Goal: Information Seeking & Learning: Learn about a topic

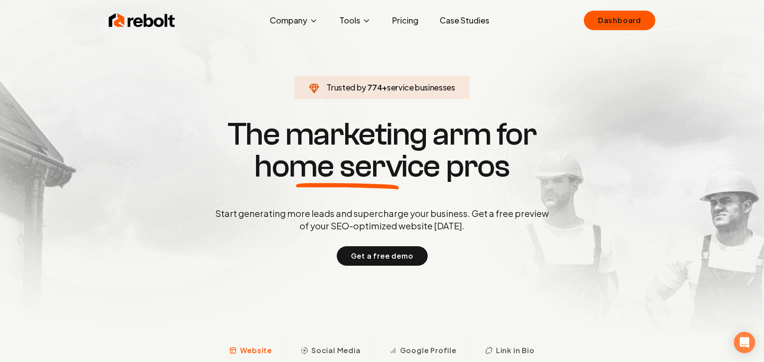
click at [409, 21] on link "Pricing" at bounding box center [405, 21] width 40 height 18
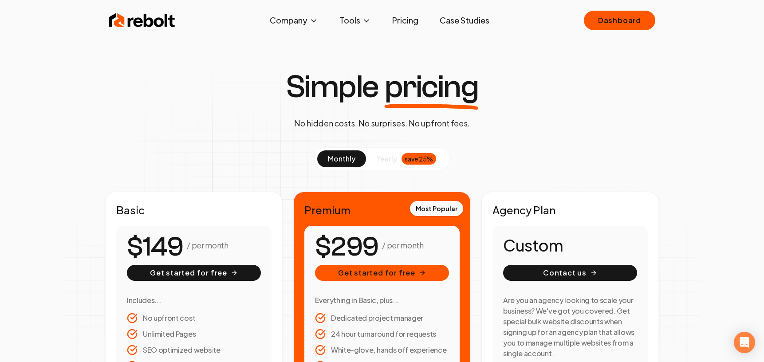
click at [157, 18] on img at bounding box center [142, 21] width 67 height 18
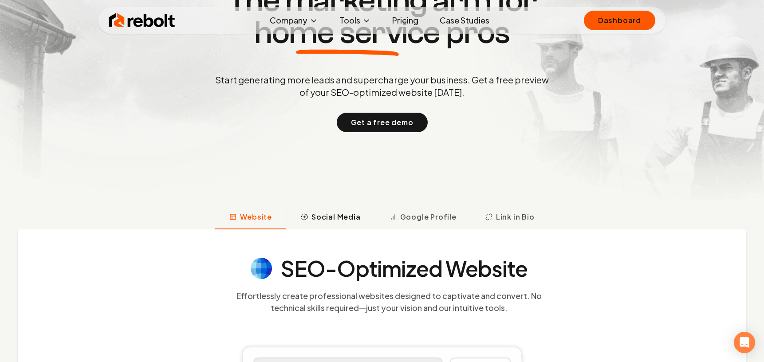
click at [336, 225] on button "Social Media" at bounding box center [330, 217] width 89 height 23
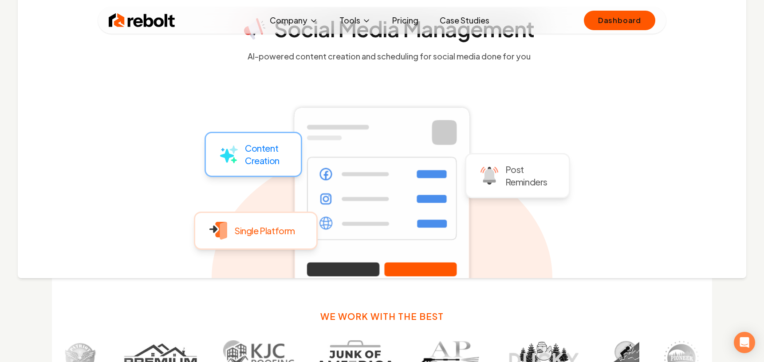
scroll to position [371, 0]
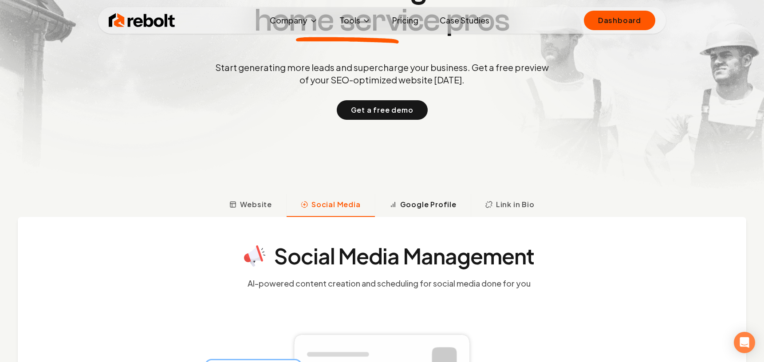
click at [406, 208] on span "Google Profile" at bounding box center [428, 204] width 56 height 11
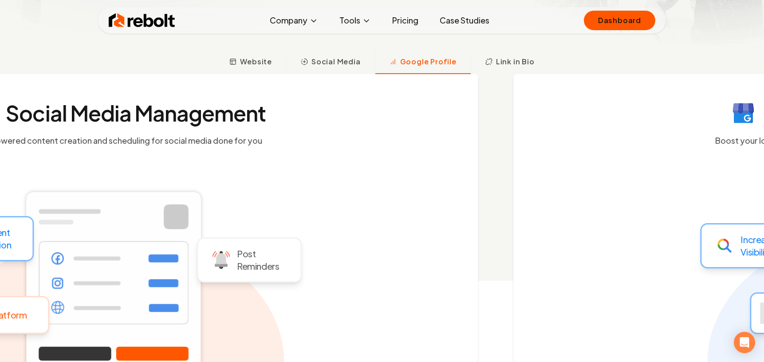
scroll to position [296, 0]
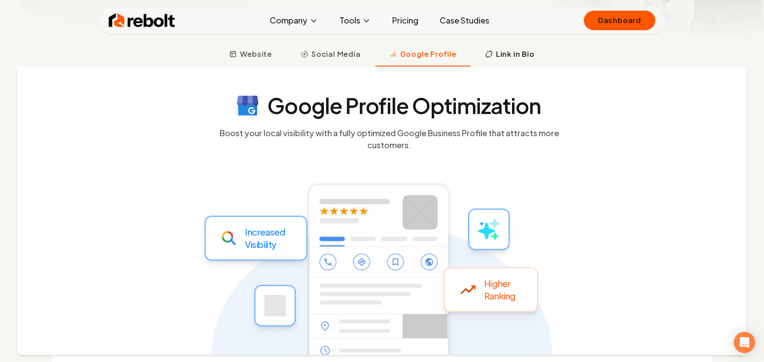
click at [505, 50] on span "Link in Bio" at bounding box center [515, 54] width 39 height 11
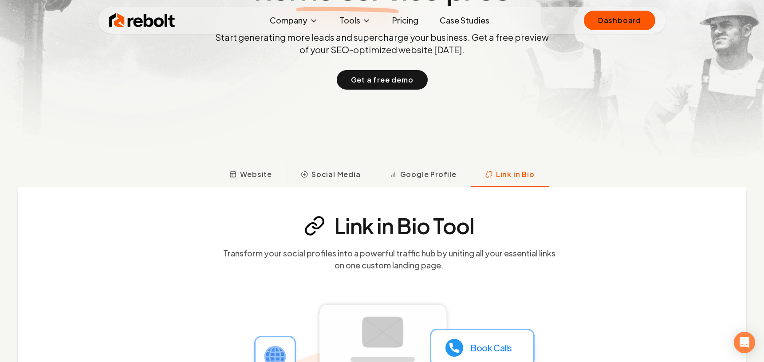
scroll to position [0, 0]
